Goal: Find specific page/section: Find specific page/section

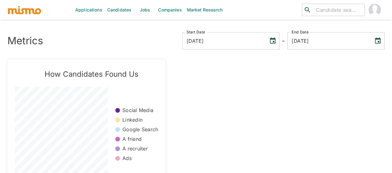
click at [143, 11] on link "Jobs" at bounding box center [145, 10] width 22 height 20
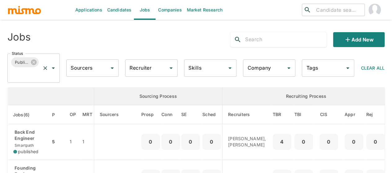
click at [53, 70] on icon "Open" at bounding box center [53, 67] width 7 height 7
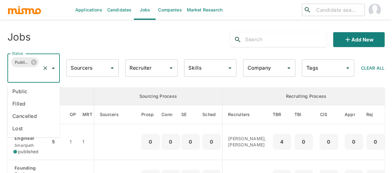
drag, startPoint x: 28, startPoint y: 93, endPoint x: 12, endPoint y: 95, distance: 15.9
click at [28, 93] on li "Public" at bounding box center [33, 91] width 52 height 12
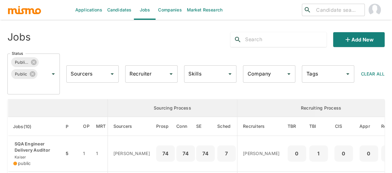
click at [151, 74] on input "Recruiter" at bounding box center [146, 74] width 37 height 12
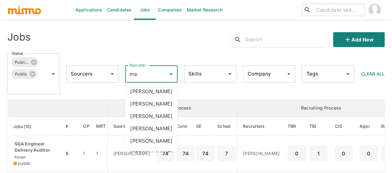
type input "mai"
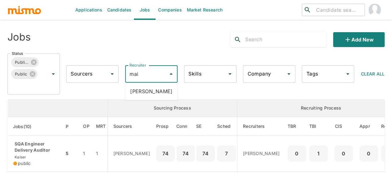
click at [144, 93] on li "Maia Reyes" at bounding box center [151, 91] width 52 height 12
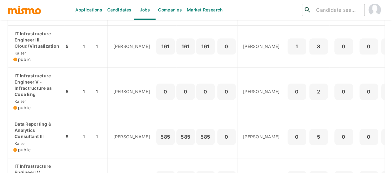
scroll to position [341, 0]
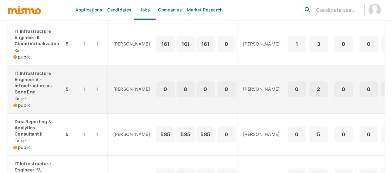
click at [27, 95] on p "IT Infrastructure Engineer V - Infractructure as Code Eng" at bounding box center [36, 82] width 46 height 25
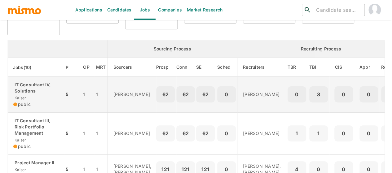
scroll to position [62, 0]
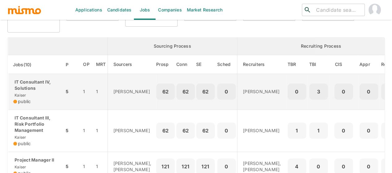
click at [31, 84] on p "IT Consultant IV, Solutions" at bounding box center [36, 85] width 46 height 12
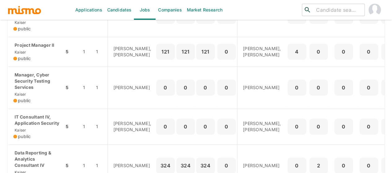
scroll to position [186, 0]
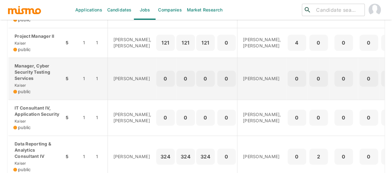
click at [33, 82] on p "Manager, Cyber Security Testing Services" at bounding box center [36, 72] width 46 height 19
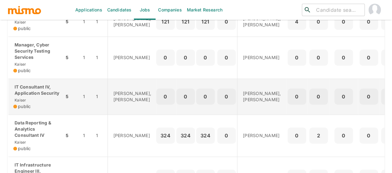
scroll to position [217, 0]
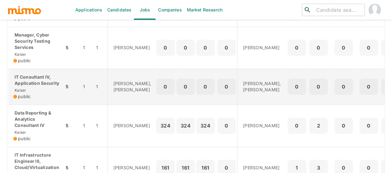
click at [33, 86] on p "IT Consultant IV, Application Security" at bounding box center [36, 80] width 46 height 12
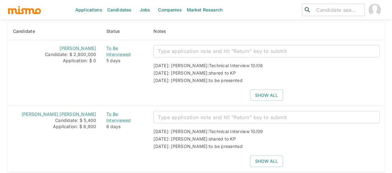
scroll to position [574, 0]
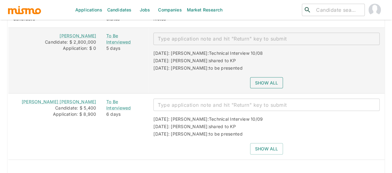
click at [265, 77] on button "Show all" at bounding box center [266, 82] width 33 height 11
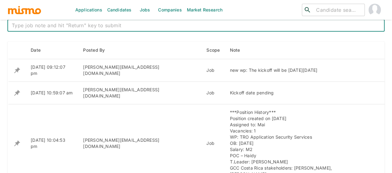
scroll to position [192, 0]
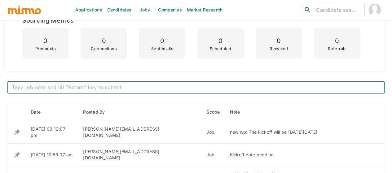
click at [111, 86] on textarea at bounding box center [196, 87] width 368 height 7
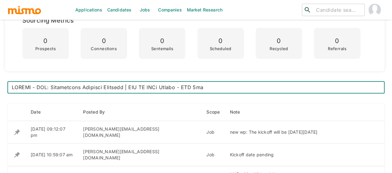
type textarea "LOREMI - DOL: Sitametcons Adipisci Elitsedd | EIU TE INCi Utlabo - ETD 9ma Aliq…"
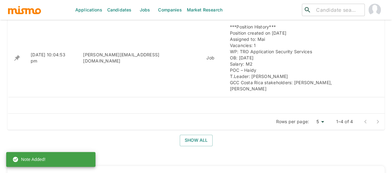
scroll to position [341, 0]
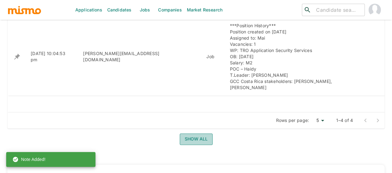
click at [192, 134] on button "Show all" at bounding box center [196, 139] width 33 height 11
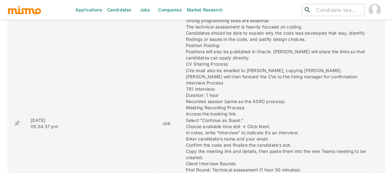
scroll to position [503, 0]
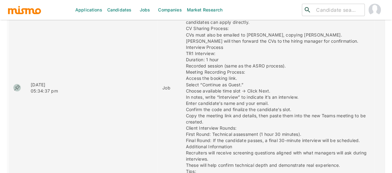
click at [18, 85] on icon "enhanced table" at bounding box center [17, 88] width 6 height 6
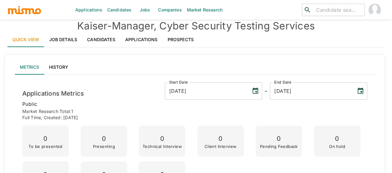
scroll to position [0, 0]
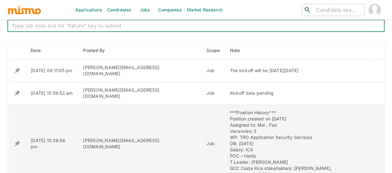
scroll to position [223, 0]
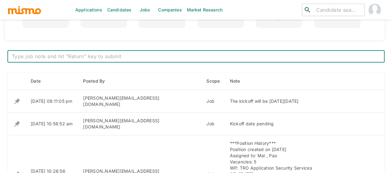
click at [132, 57] on textarea at bounding box center [196, 56] width 368 height 7
type textarea "LOREMI - DOL: Sitametcons Adipisci Elitsedd | EIU TE INCi Utlabo - ETD 9ma Aliq…"
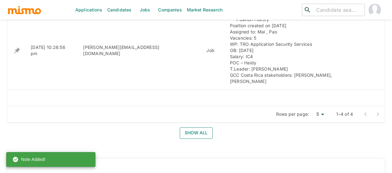
click at [195, 127] on button "Show all" at bounding box center [196, 132] width 33 height 11
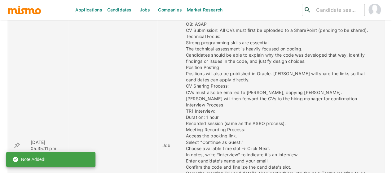
scroll to position [476, 0]
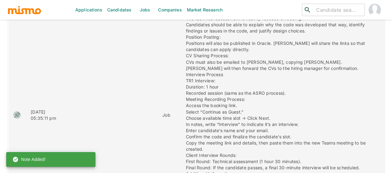
click at [19, 112] on icon "enhanced table" at bounding box center [17, 115] width 6 height 6
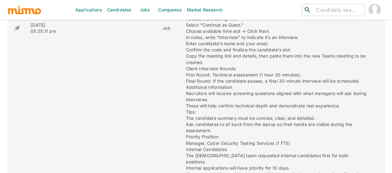
scroll to position [414, 0]
